Goal: Task Accomplishment & Management: Manage account settings

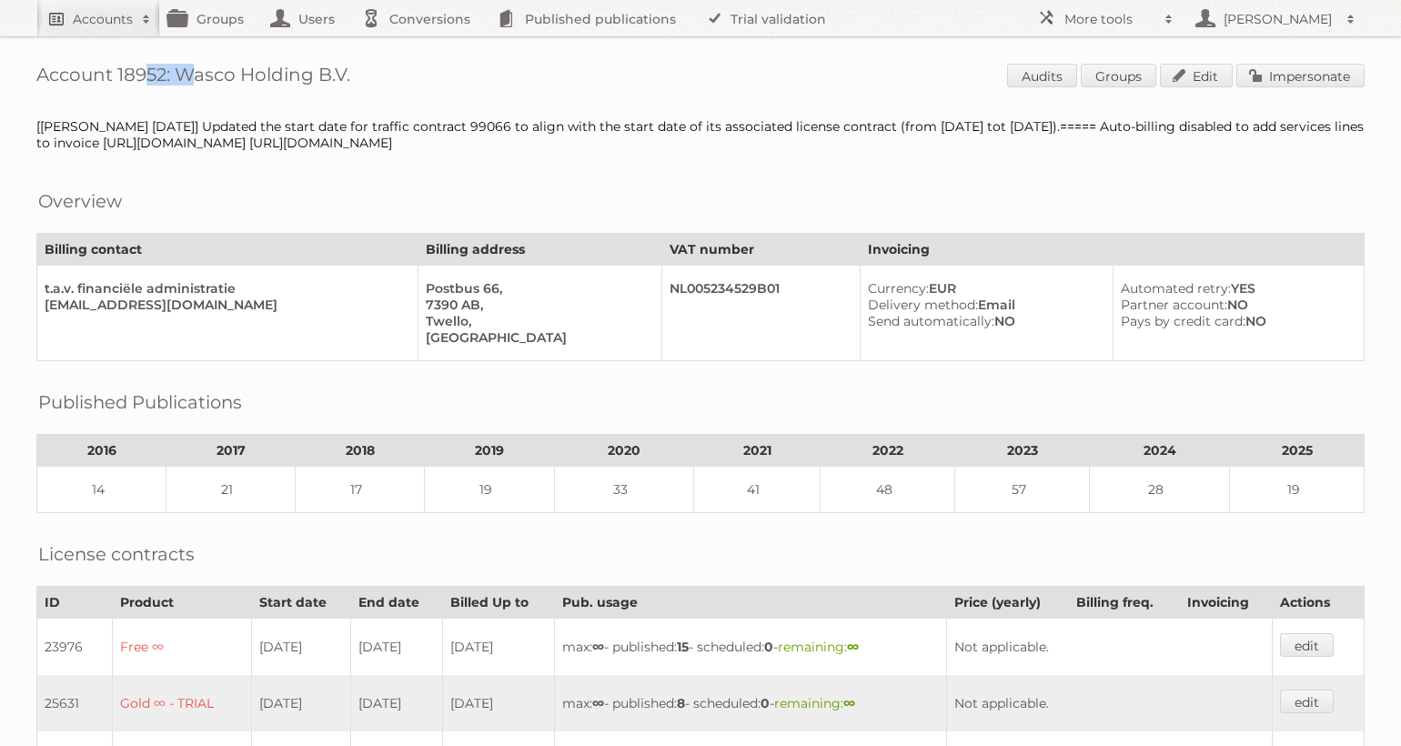
click at [97, 10] on h2 "Accounts" at bounding box center [103, 19] width 60 height 18
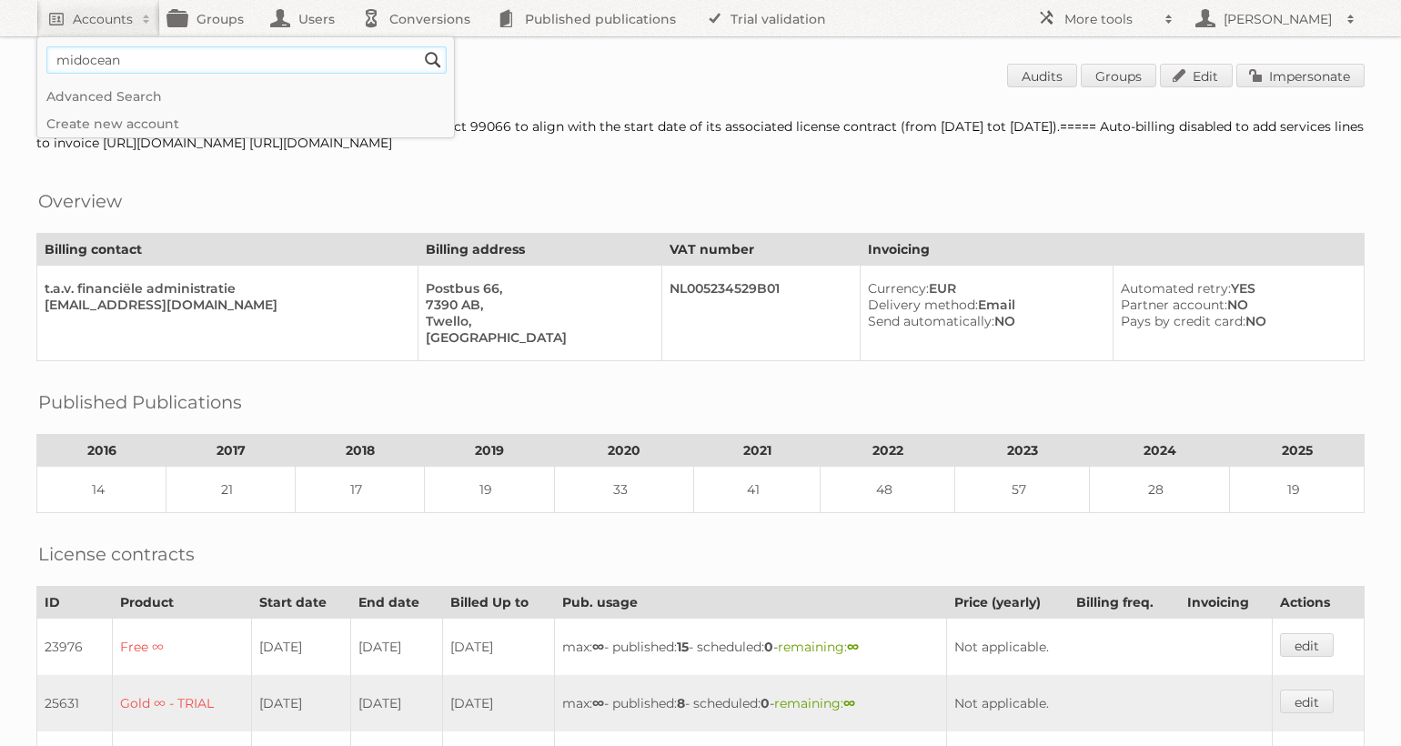
type input"] "midocean"
click at [419, 46] on input "Search" at bounding box center [432, 59] width 27 height 27
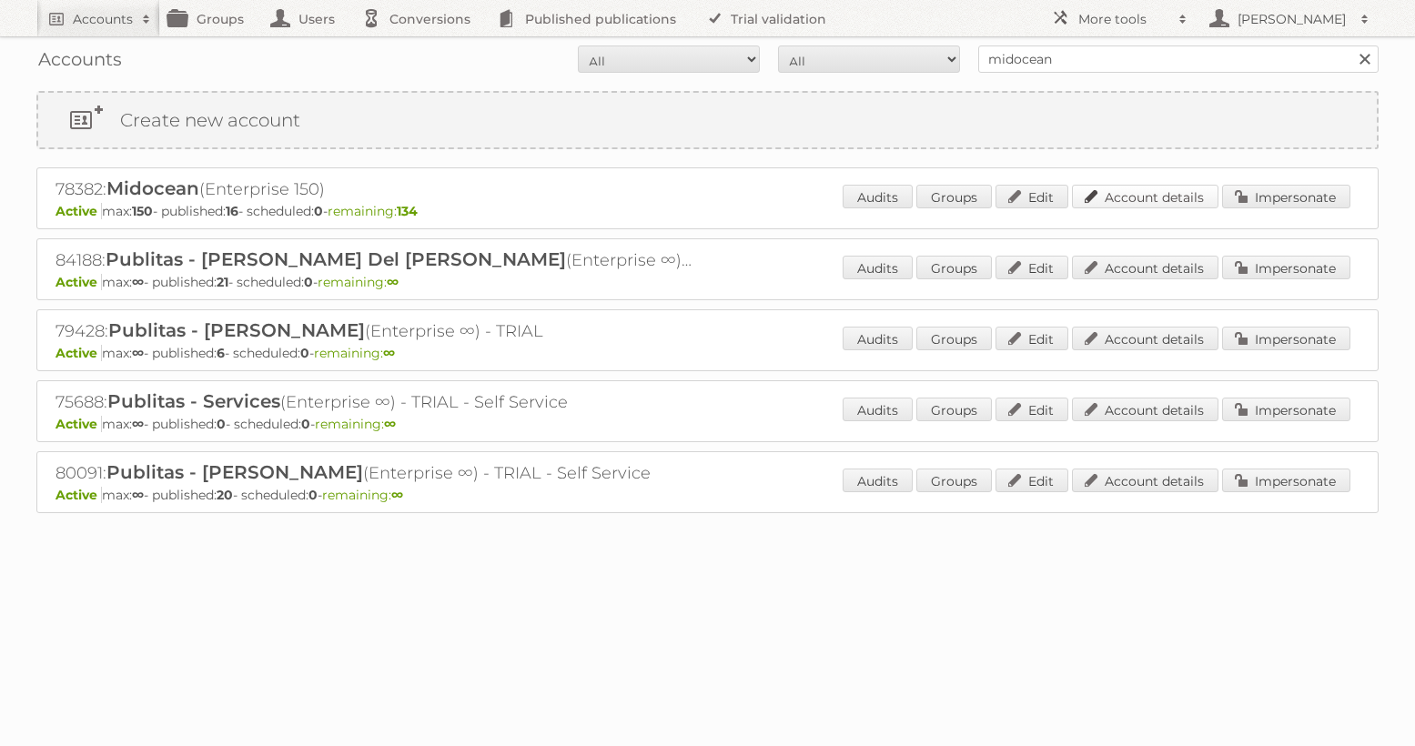
click at [1148, 196] on link "Account details" at bounding box center [1145, 197] width 146 height 24
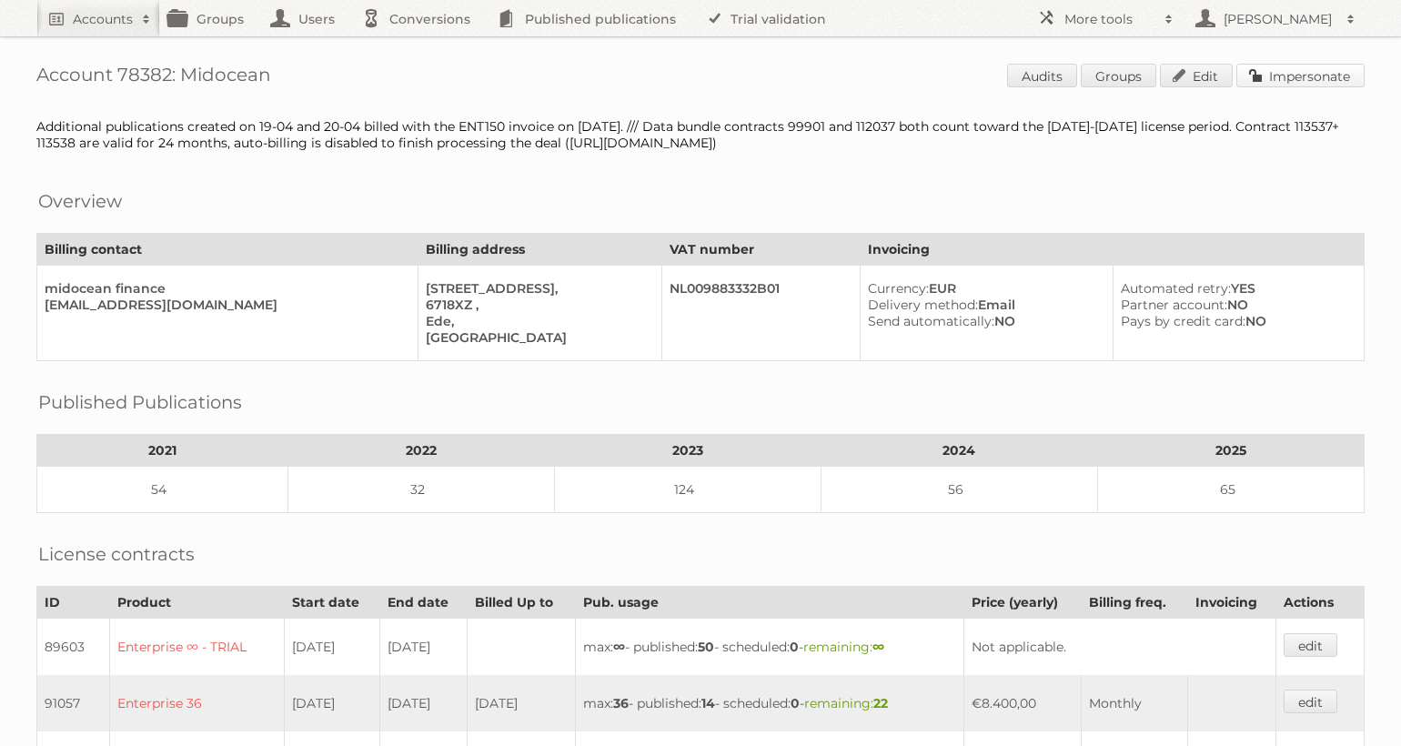
click at [1295, 67] on link "Impersonate" at bounding box center [1300, 76] width 128 height 24
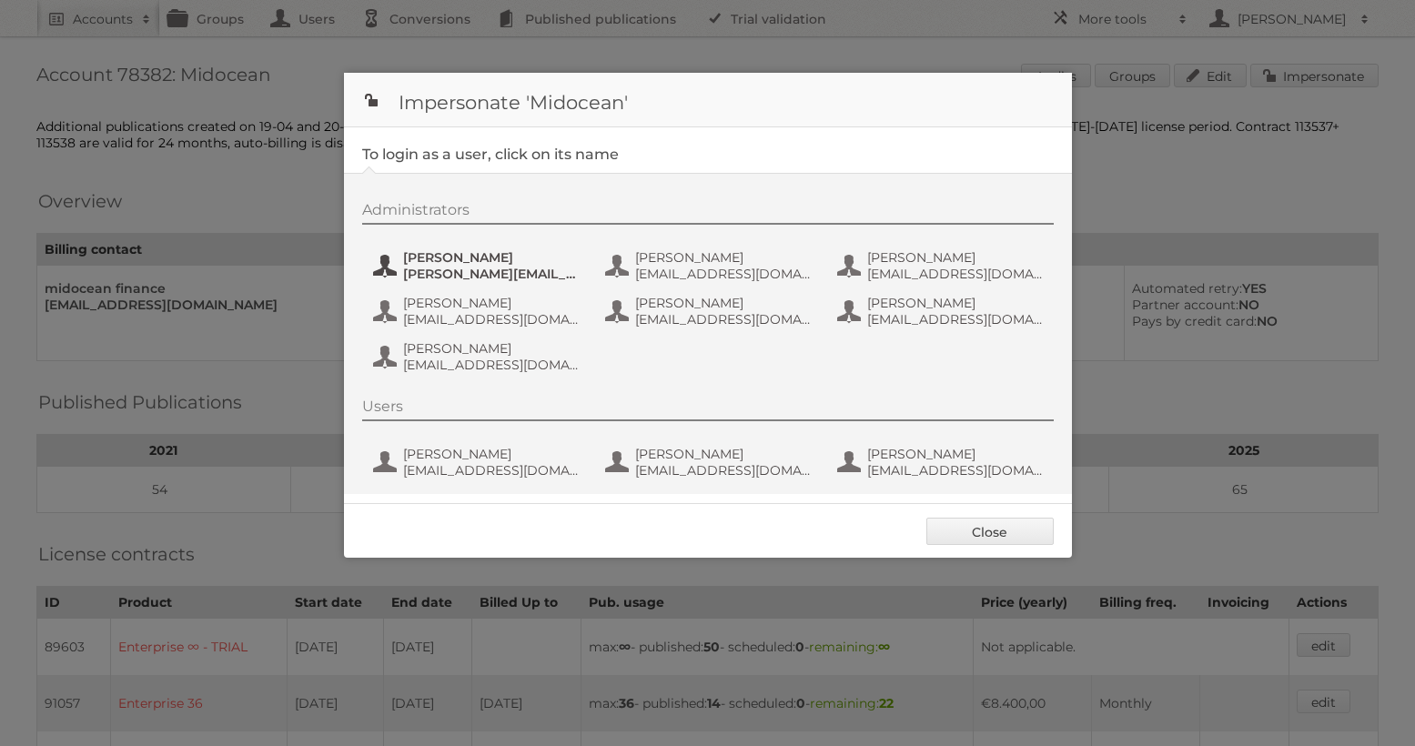
click at [445, 277] on span "alfonso@adesignstudio.eu" at bounding box center [491, 274] width 176 height 16
